Goal: Information Seeking & Learning: Learn about a topic

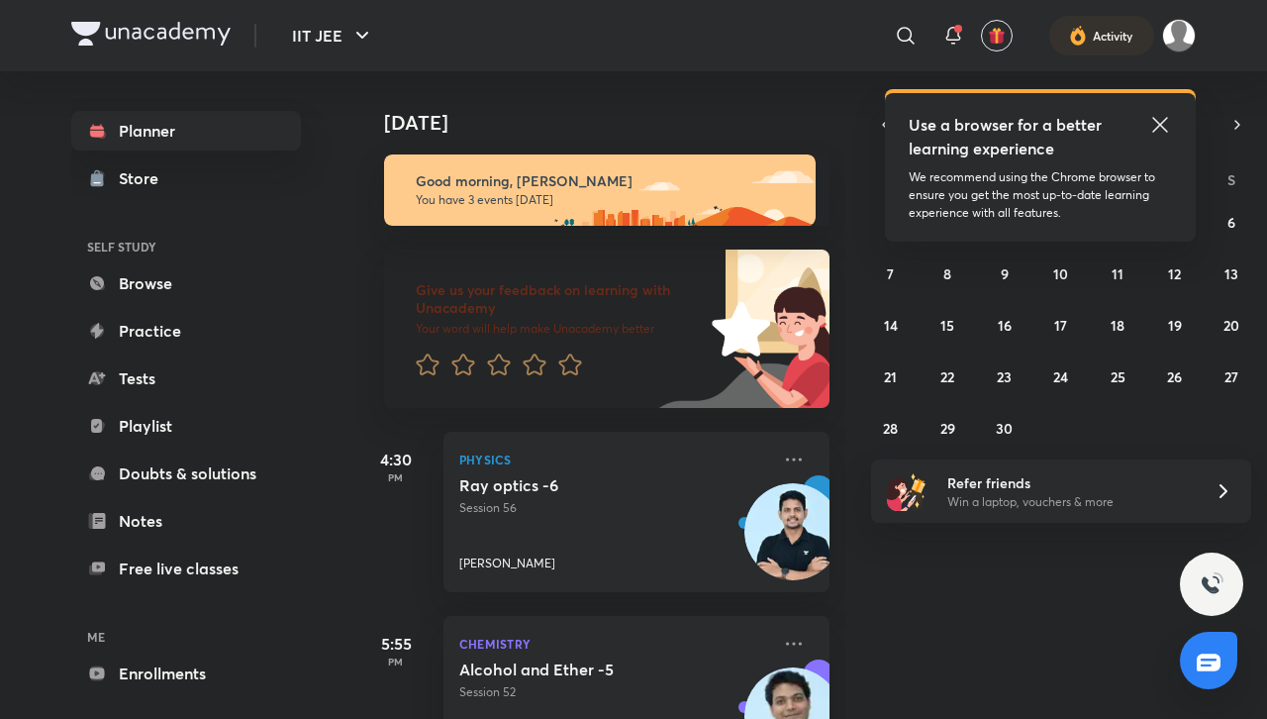
click at [1160, 120] on icon at bounding box center [1160, 125] width 24 height 24
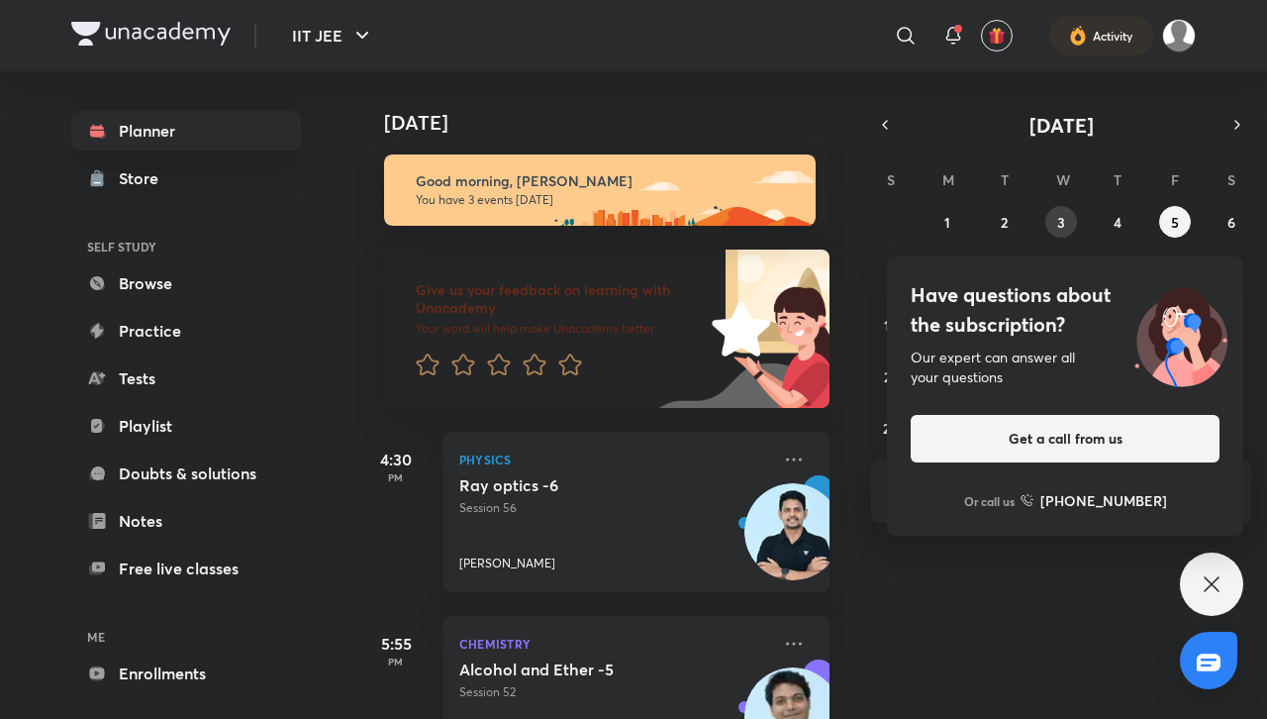
click at [1067, 229] on button "3" at bounding box center [1061, 222] width 32 height 32
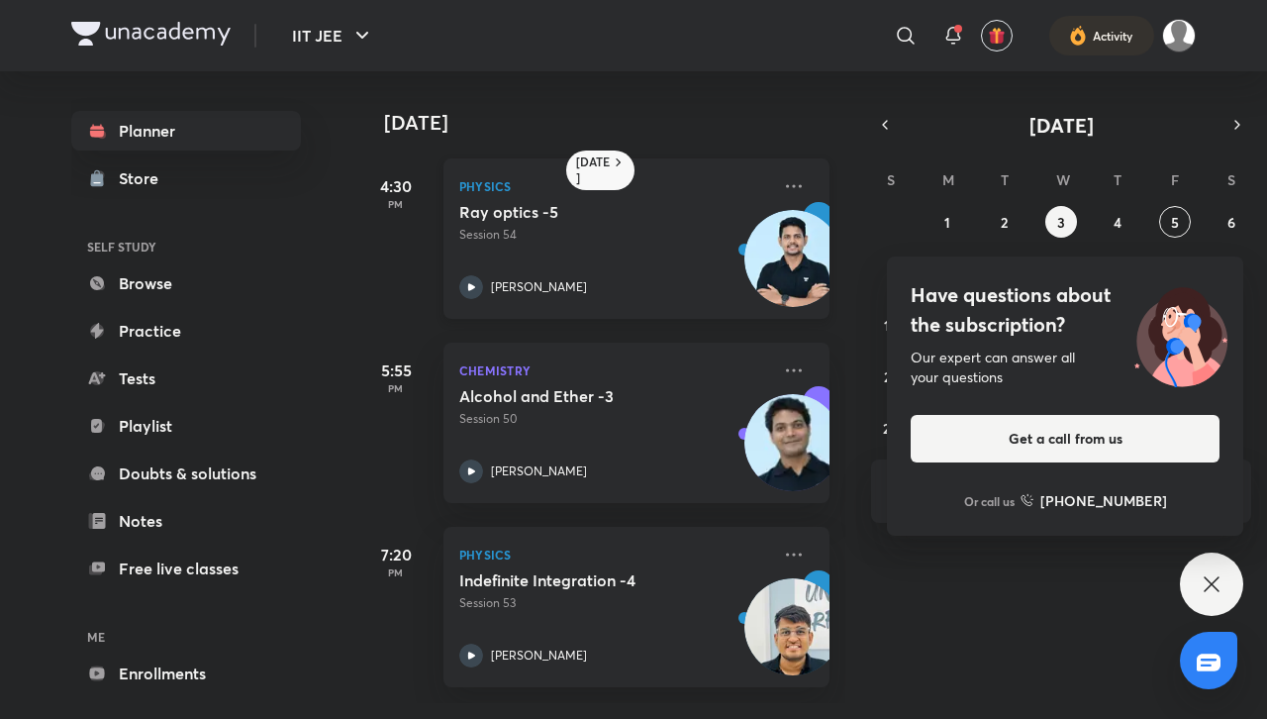
click at [582, 239] on p "Session 54" at bounding box center [614, 235] width 311 height 18
